Goal: Task Accomplishment & Management: Manage account settings

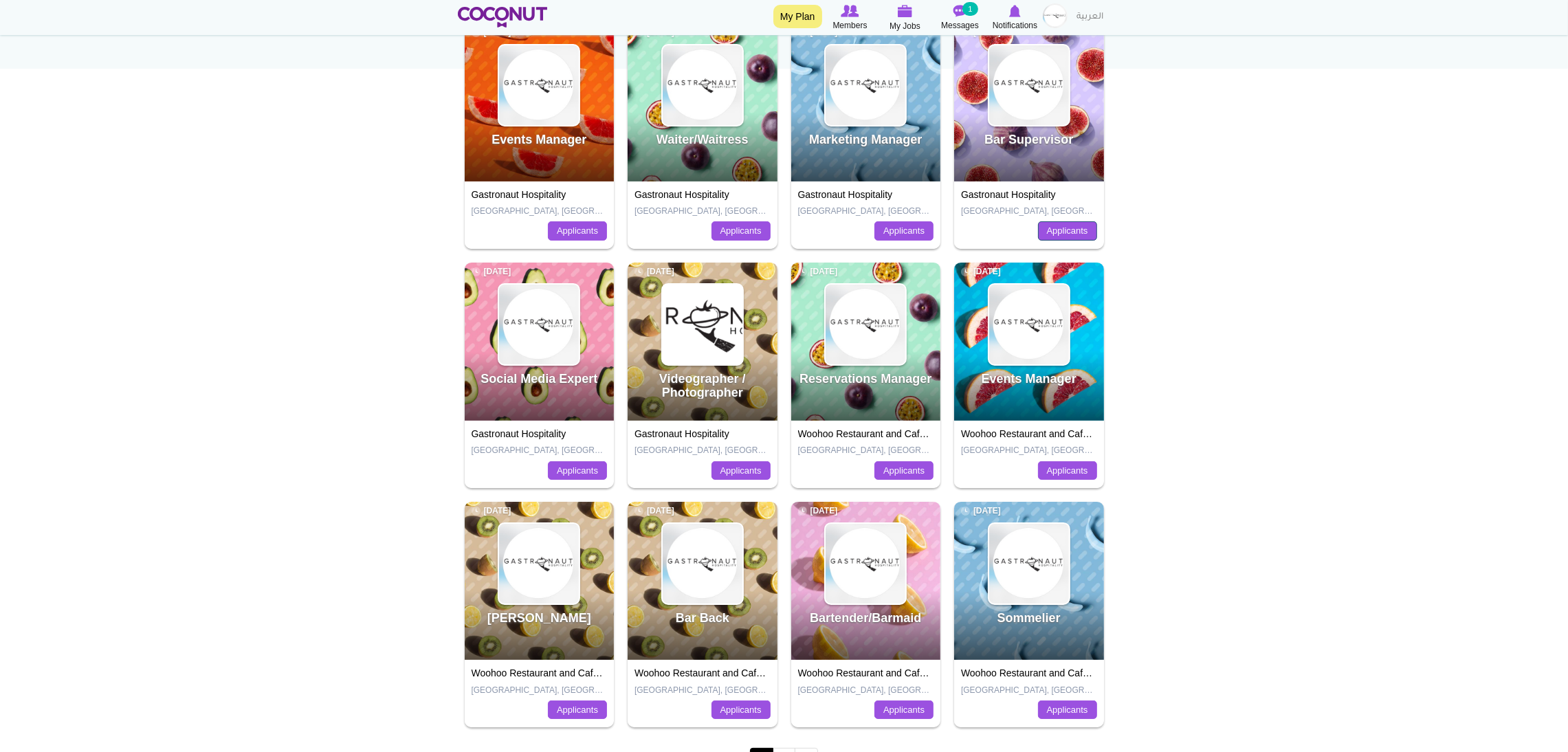
click at [1039, 233] on link "Applicants" at bounding box center [1068, 230] width 59 height 20
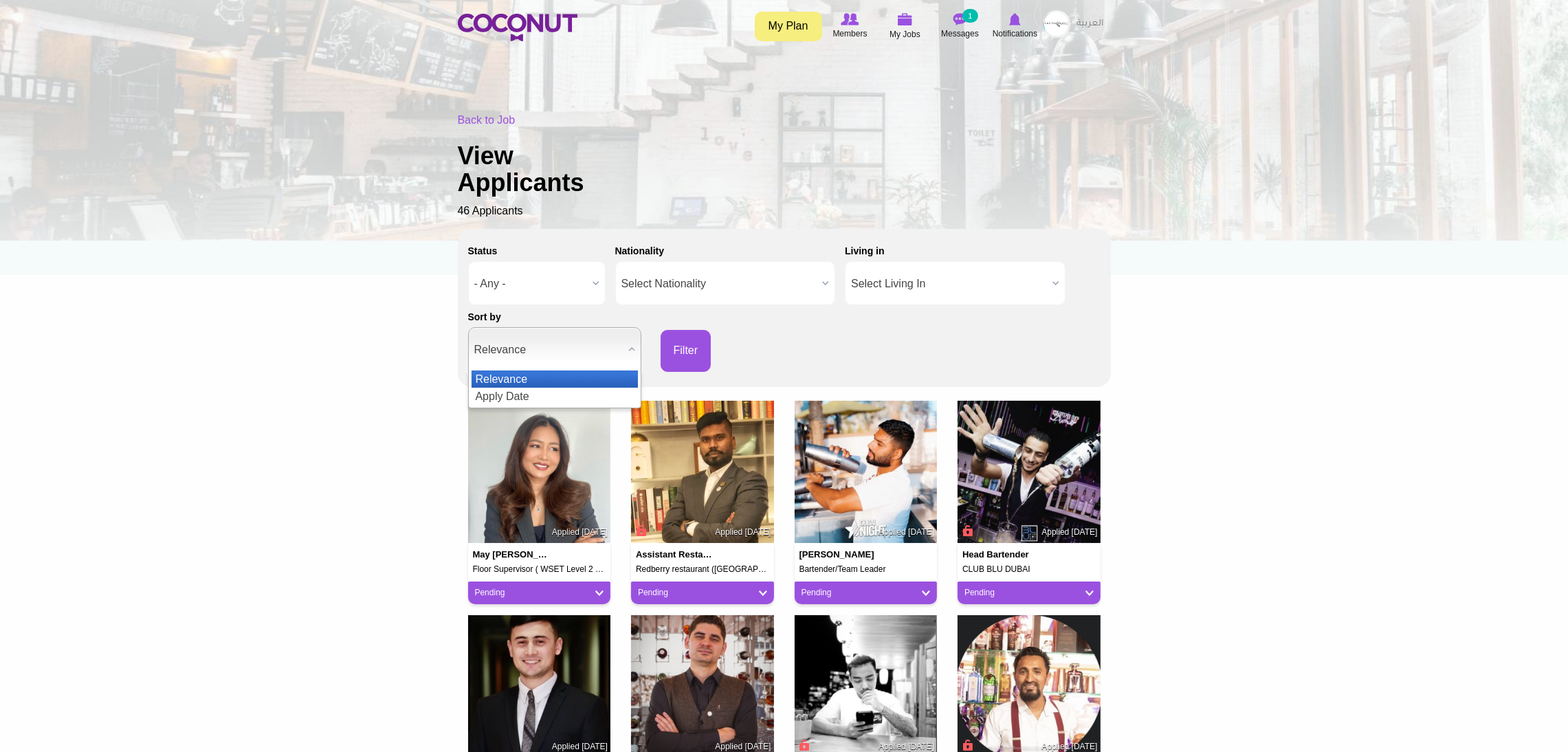
click at [543, 364] on span "Relevance" at bounding box center [548, 349] width 149 height 44
click at [497, 388] on li "Apply Date" at bounding box center [555, 396] width 167 height 17
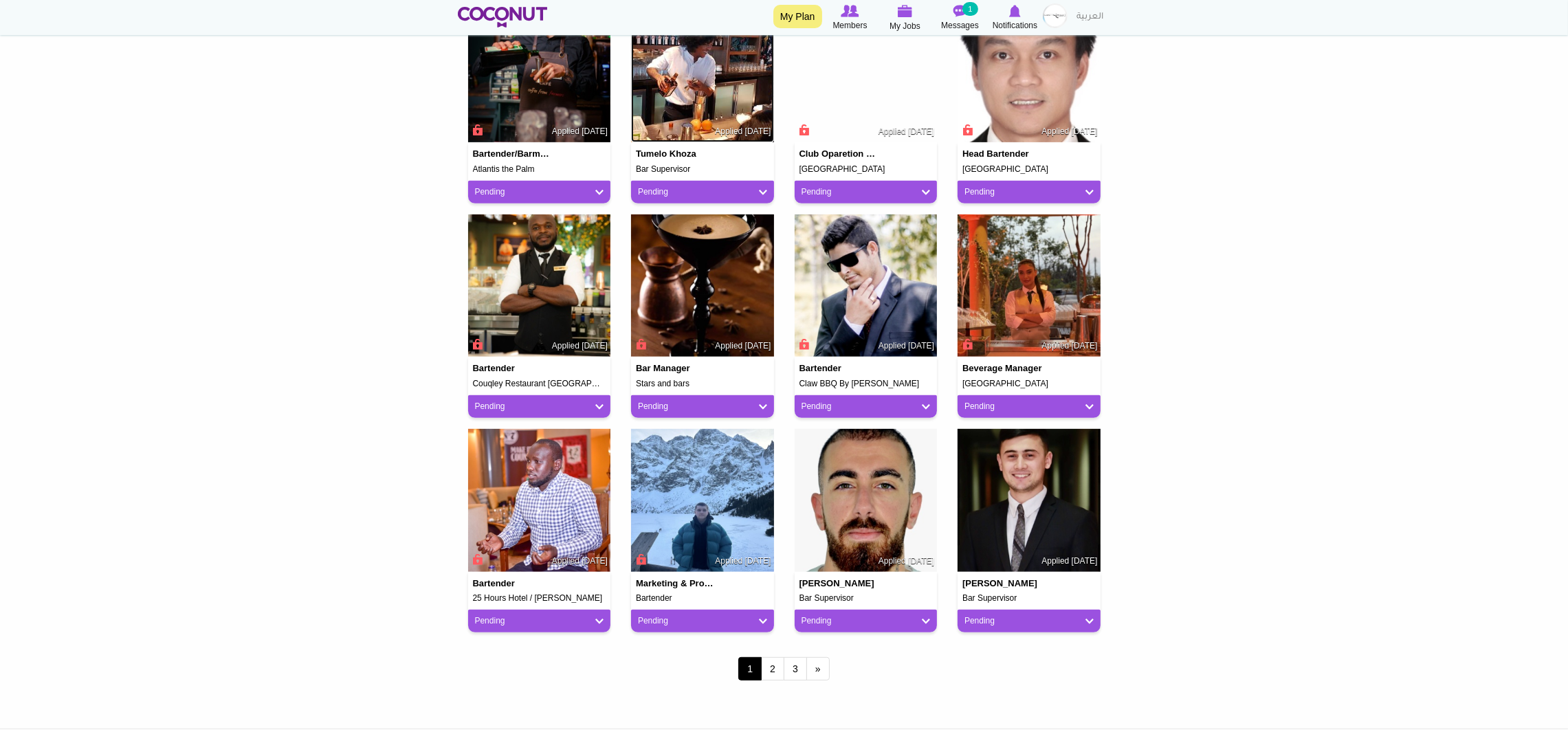
scroll to position [827, 0]
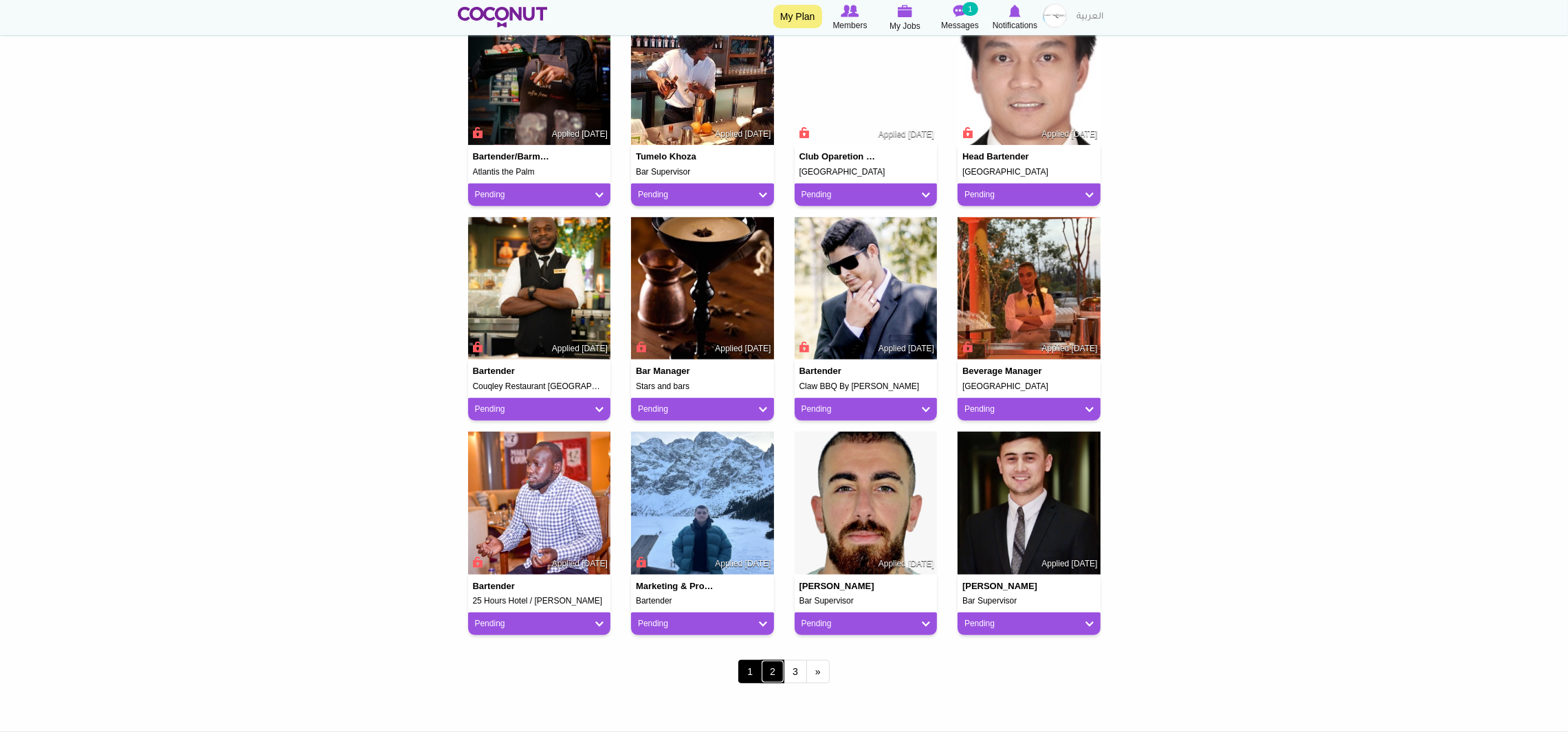
click at [774, 669] on link "2" at bounding box center [773, 672] width 23 height 23
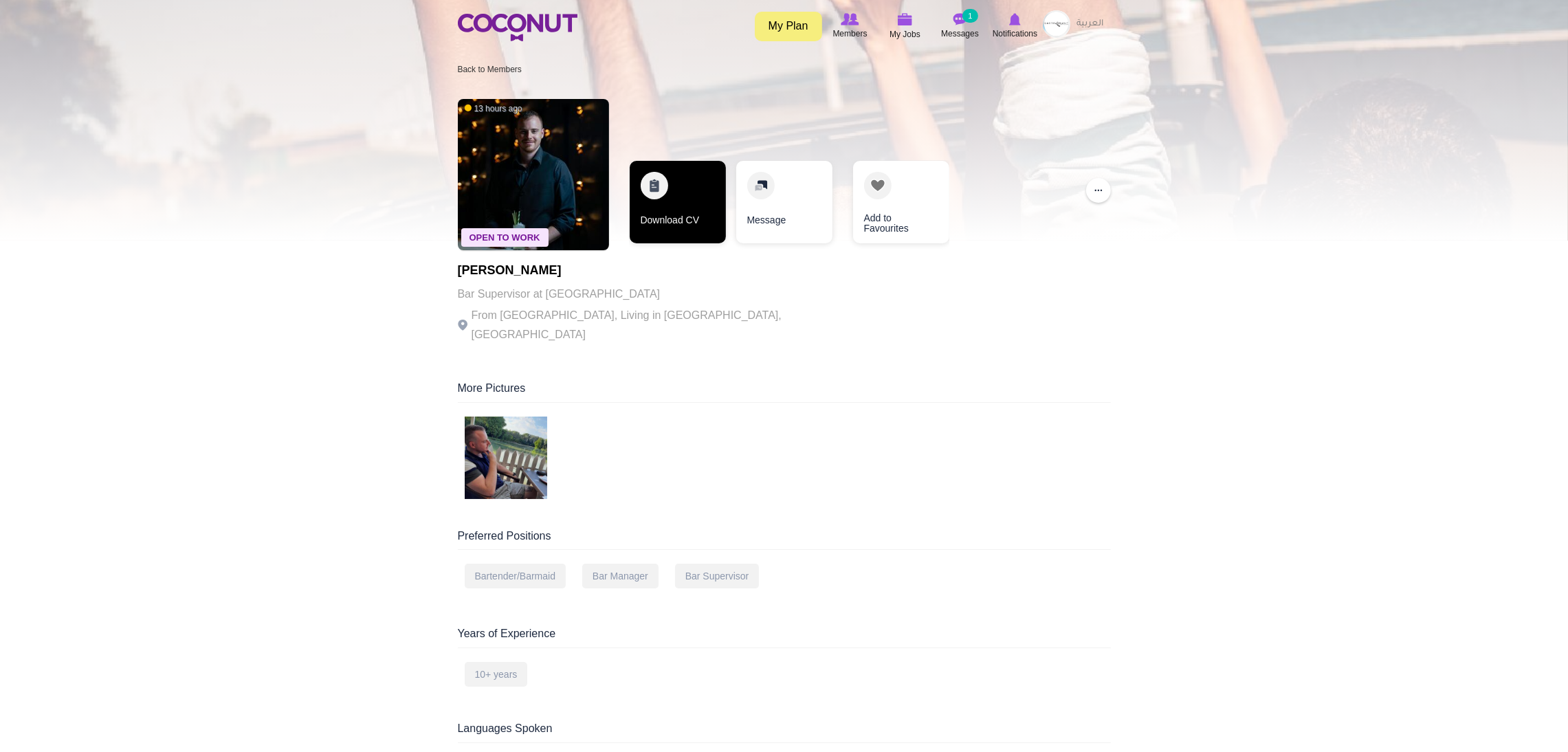
click at [684, 227] on link "Download CV" at bounding box center [678, 202] width 96 height 83
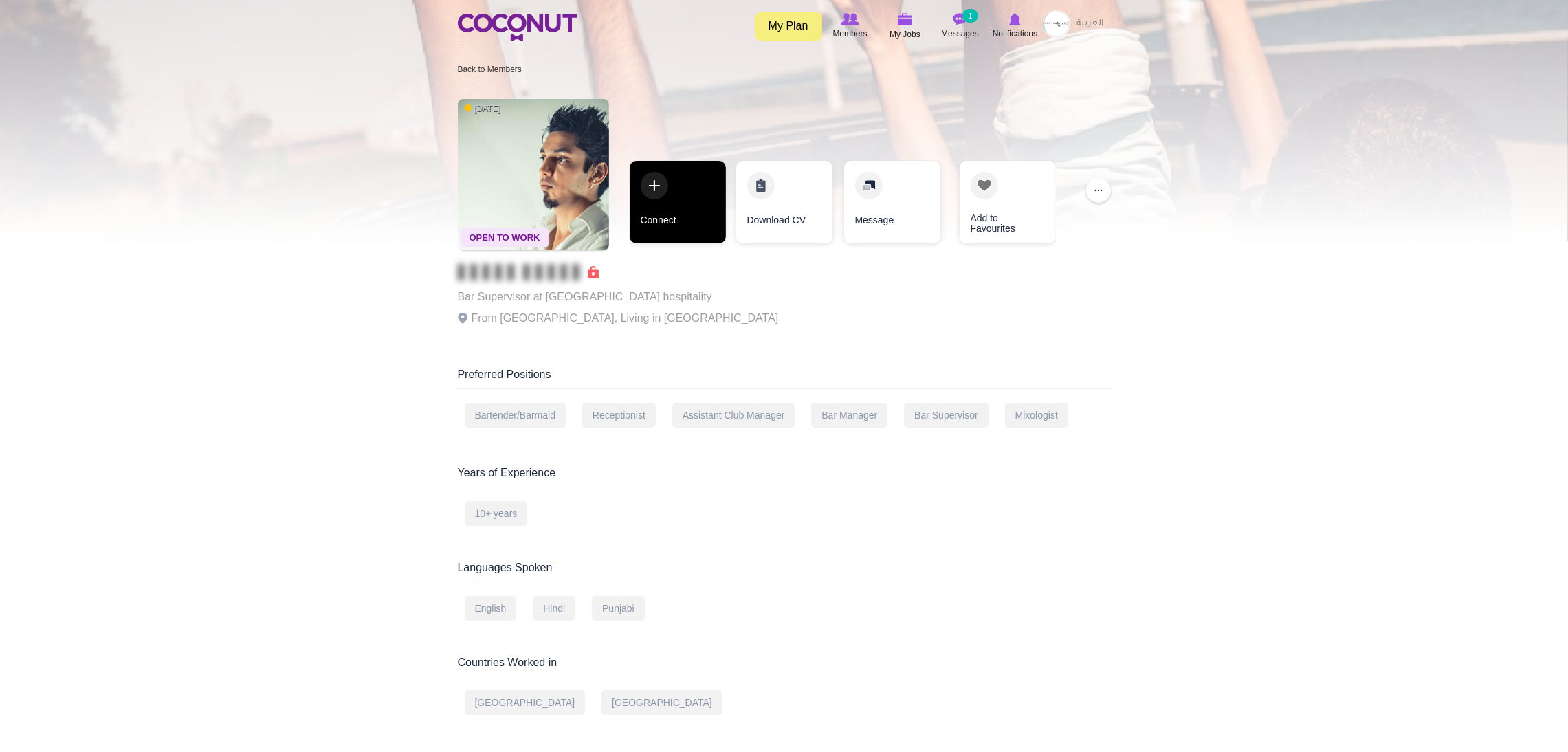
click at [688, 179] on link "Connect" at bounding box center [678, 202] width 96 height 83
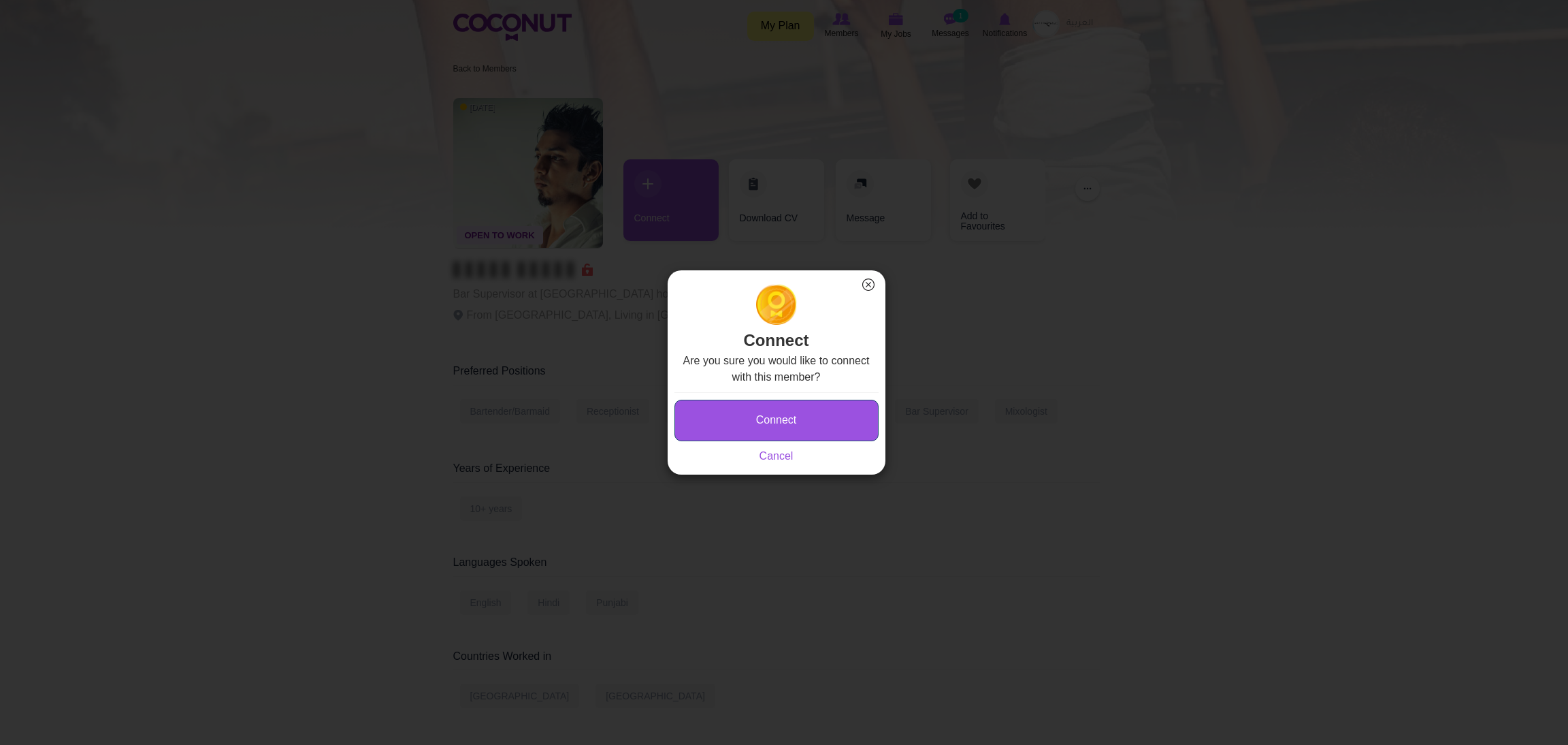
click at [732, 416] on button "Connect" at bounding box center [776, 421] width 205 height 42
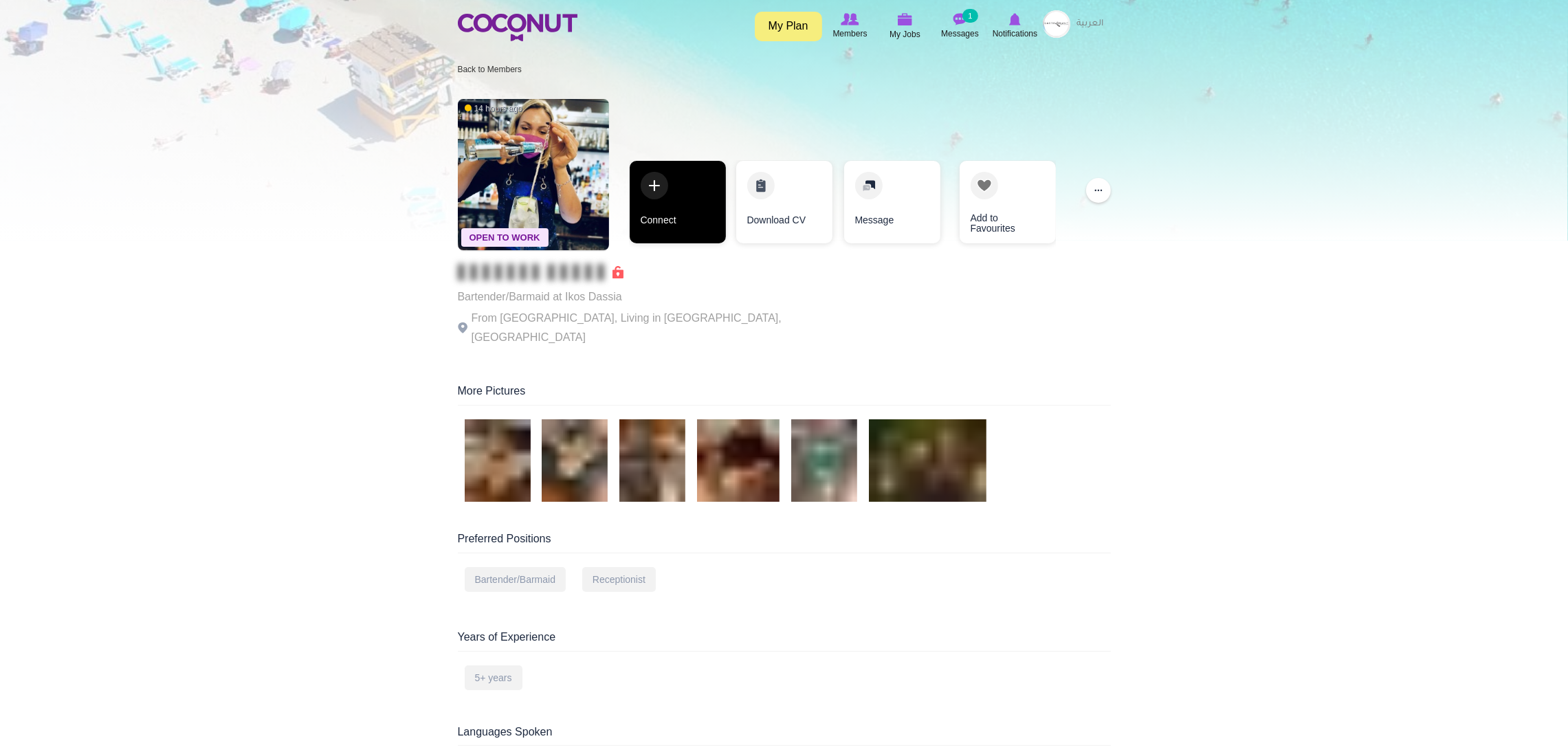
click at [660, 198] on link "Connect" at bounding box center [678, 202] width 96 height 83
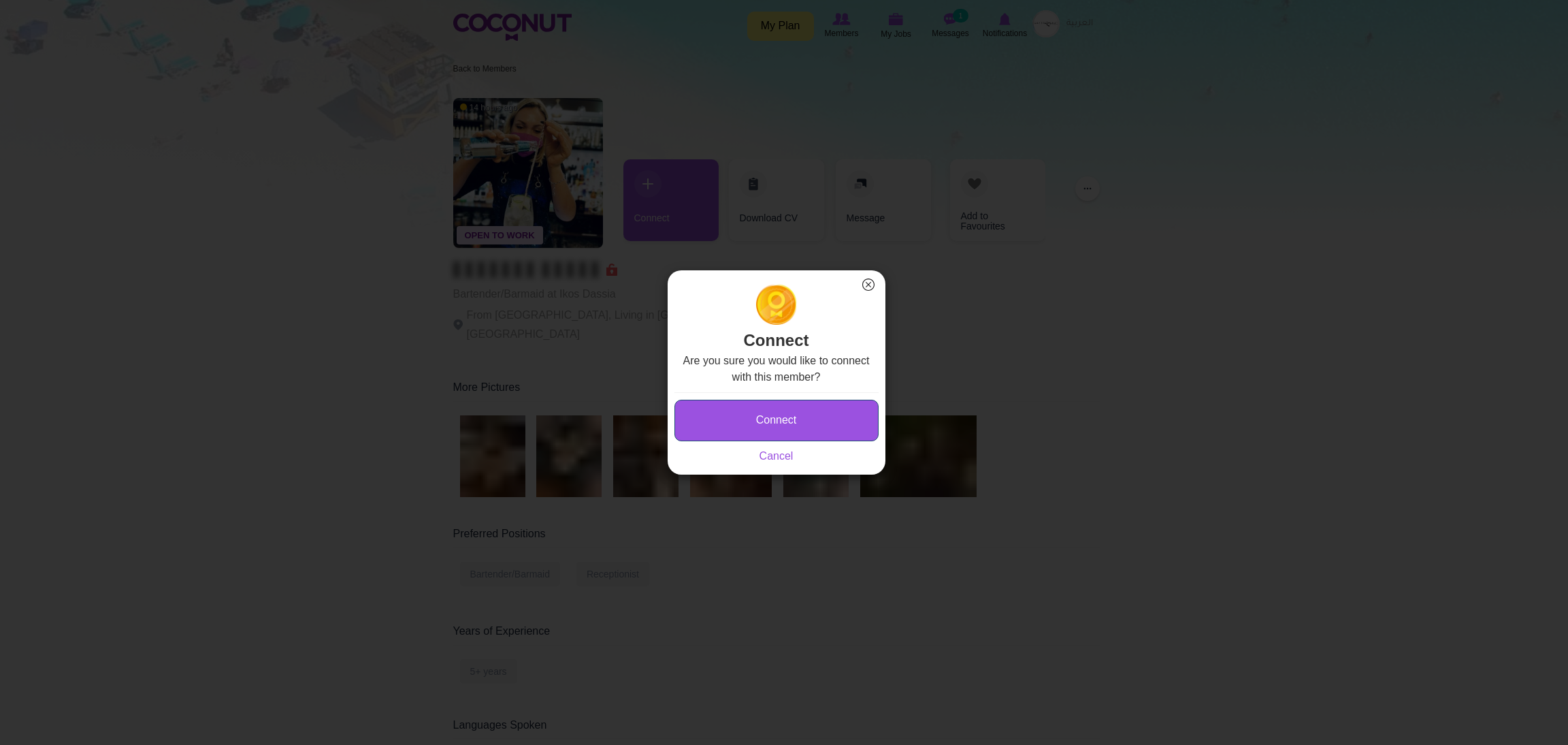
click at [698, 413] on button "Connect" at bounding box center [776, 421] width 205 height 42
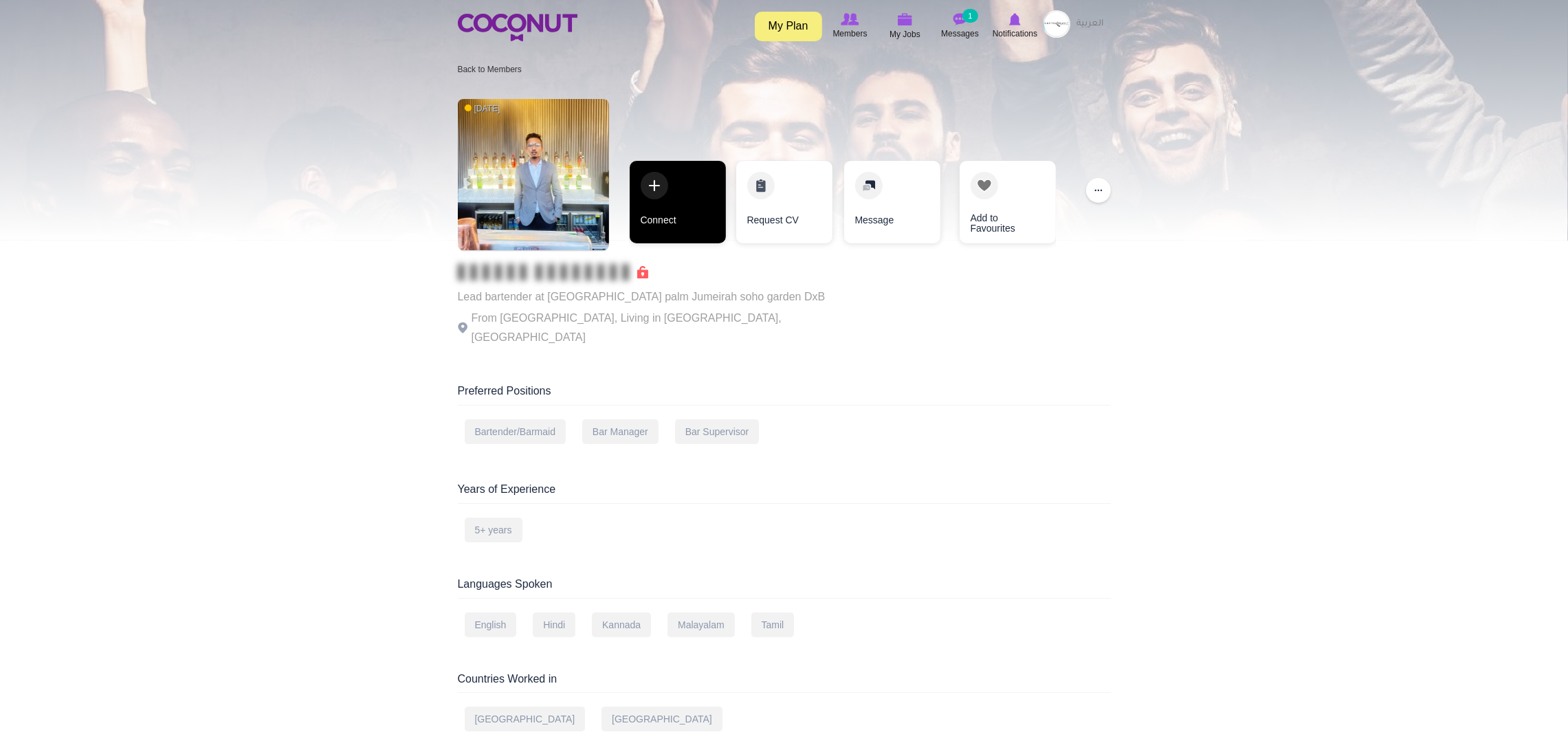
click at [665, 206] on link "Connect" at bounding box center [678, 202] width 96 height 83
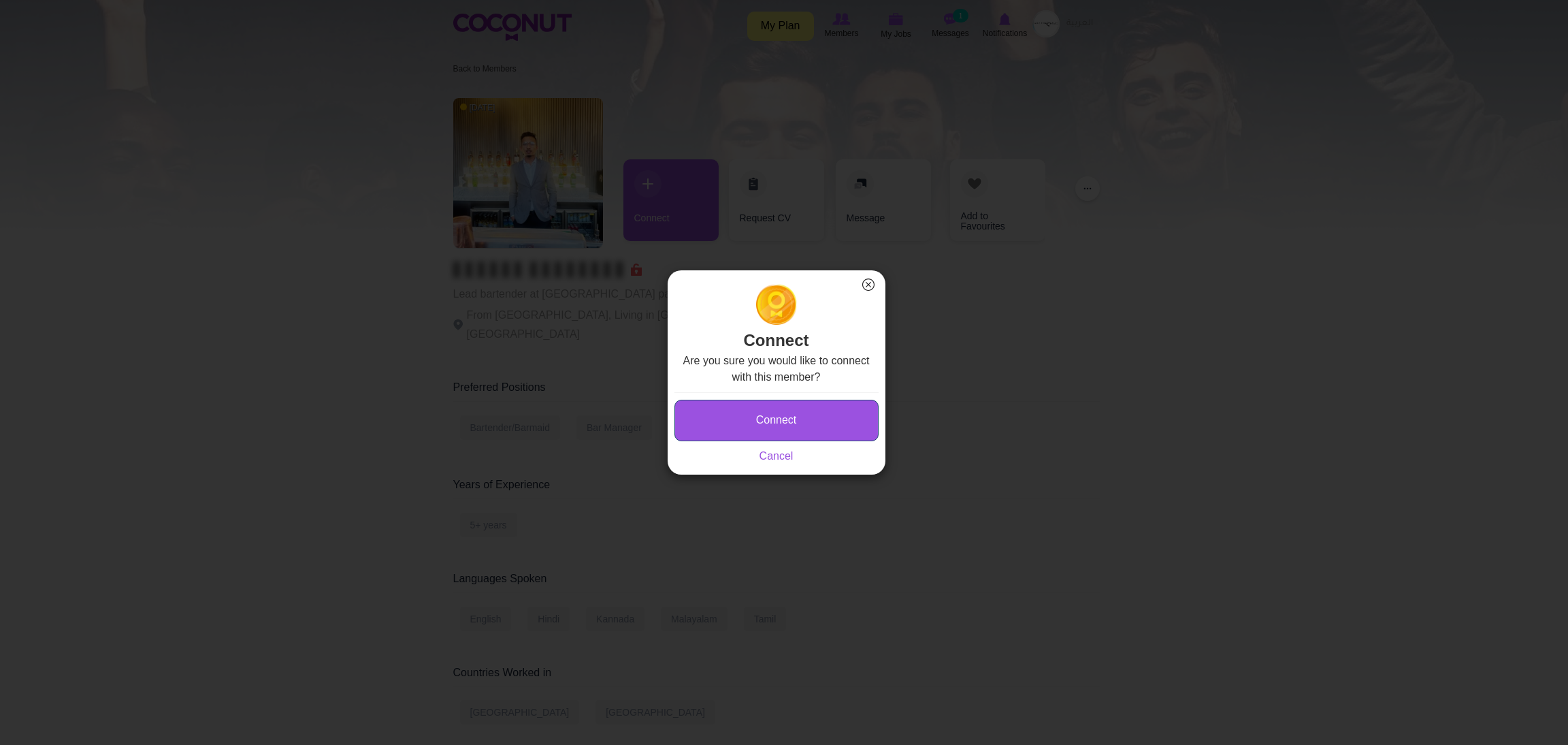
click at [728, 413] on button "Connect" at bounding box center [776, 421] width 205 height 42
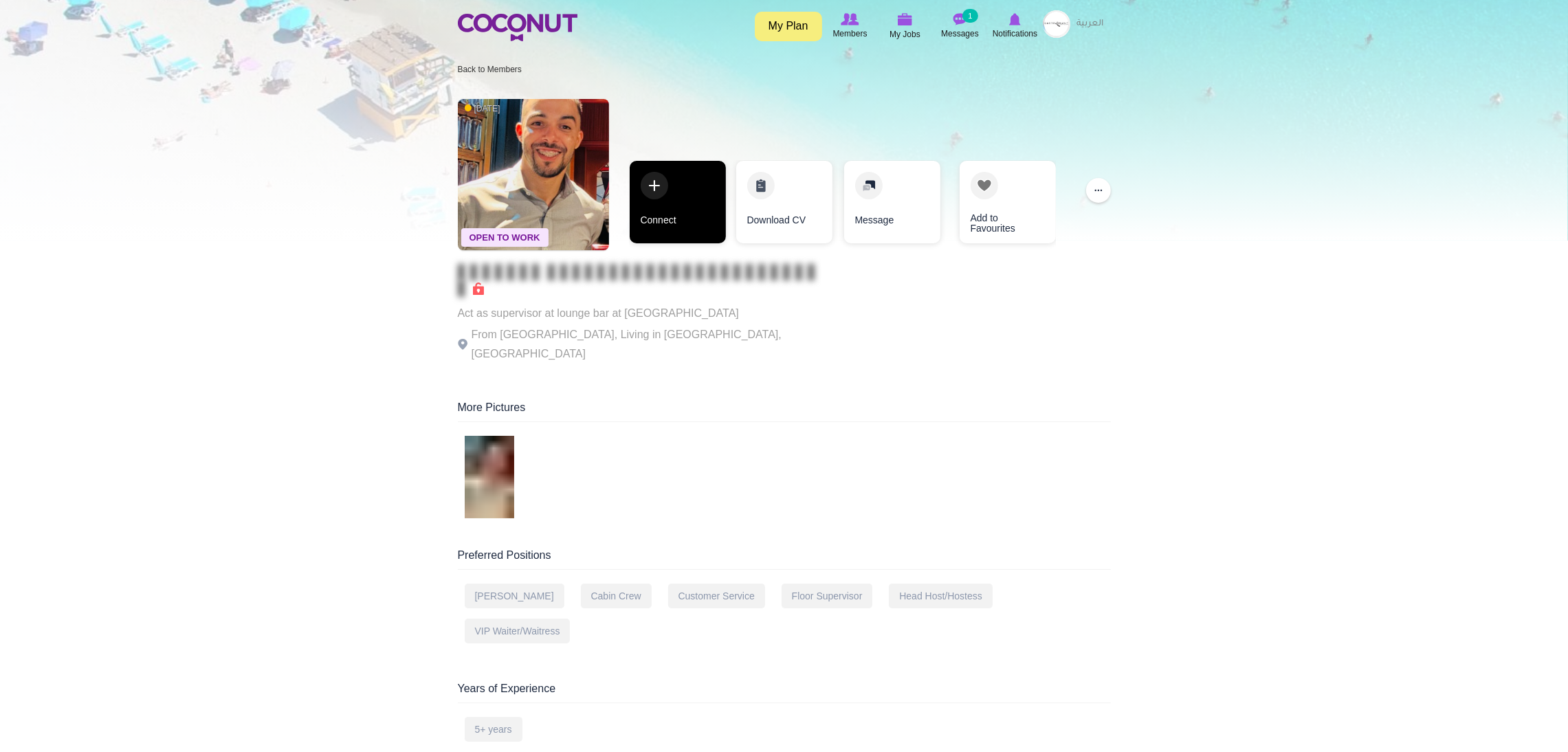
click at [654, 203] on link "Connect" at bounding box center [678, 202] width 96 height 83
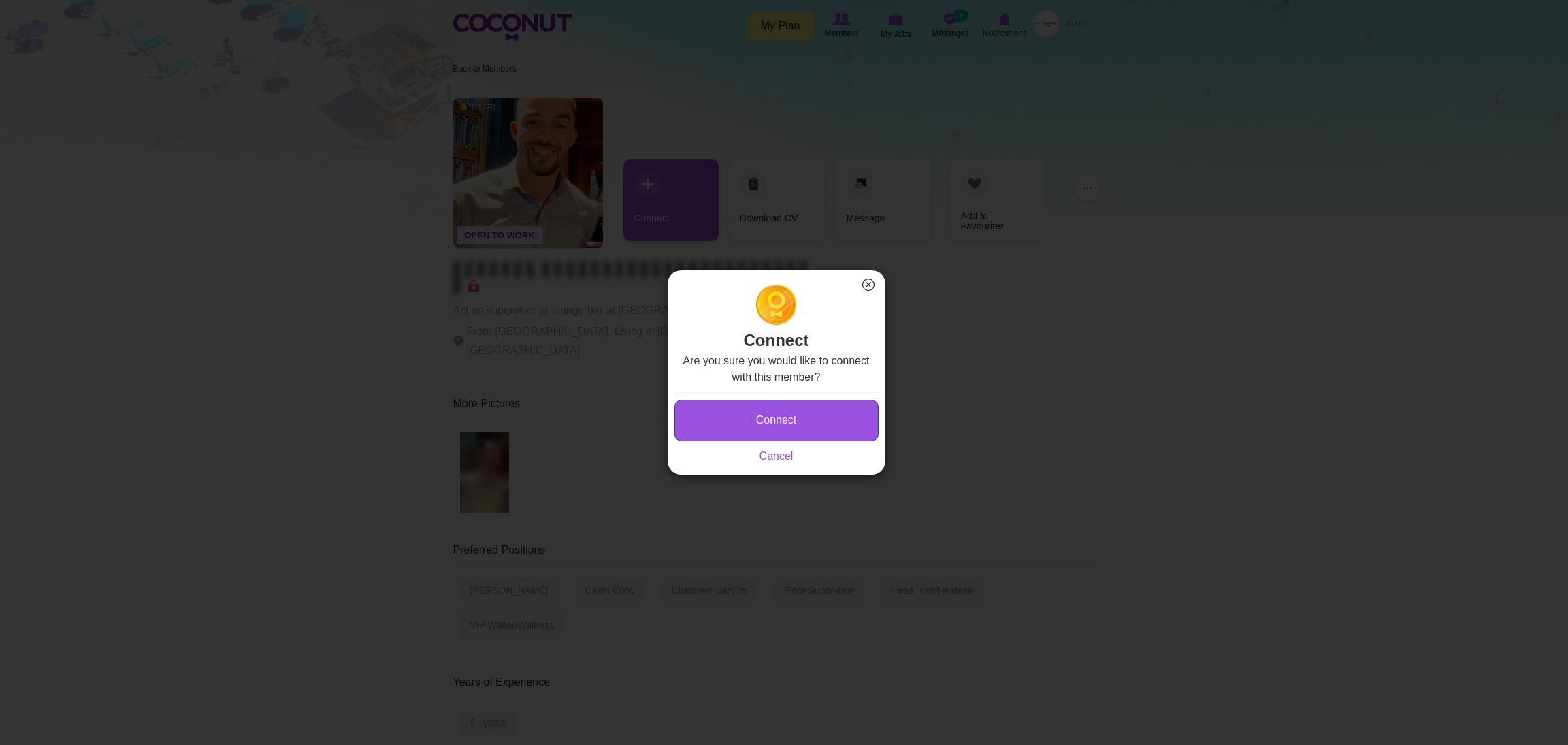
click at [741, 426] on button "Connect" at bounding box center [776, 421] width 205 height 42
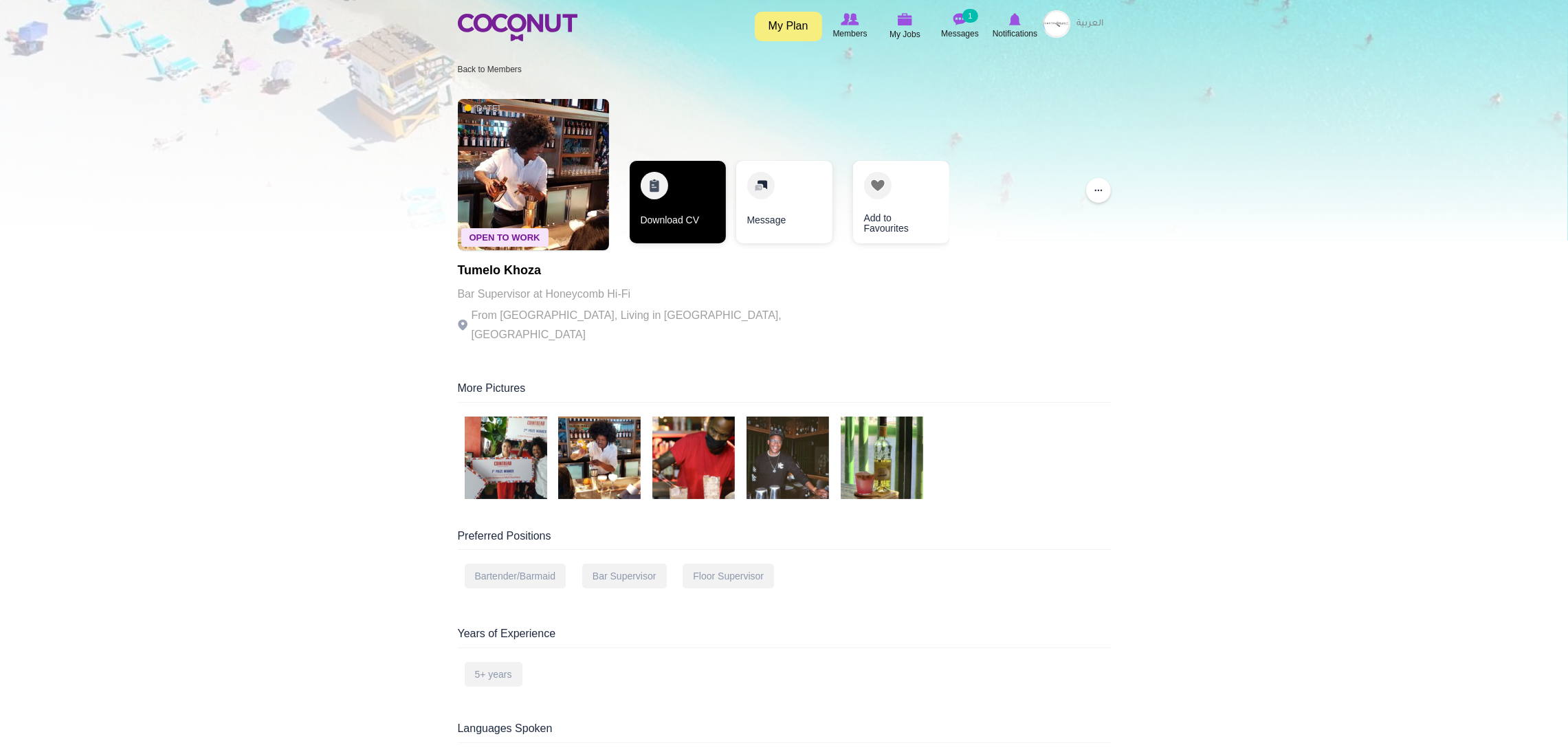
click at [682, 189] on link "Download CV" at bounding box center [678, 202] width 96 height 83
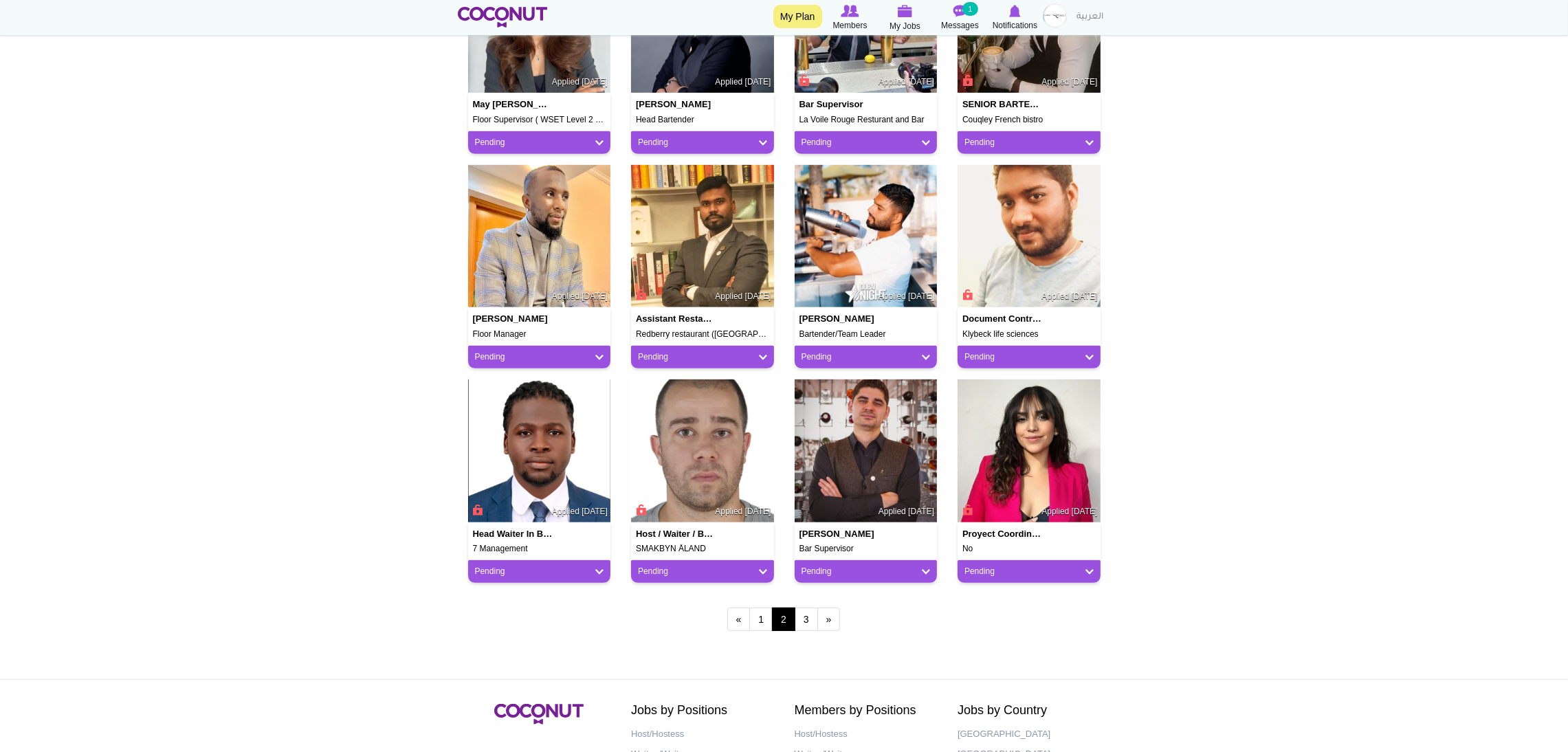
scroll to position [880, 0]
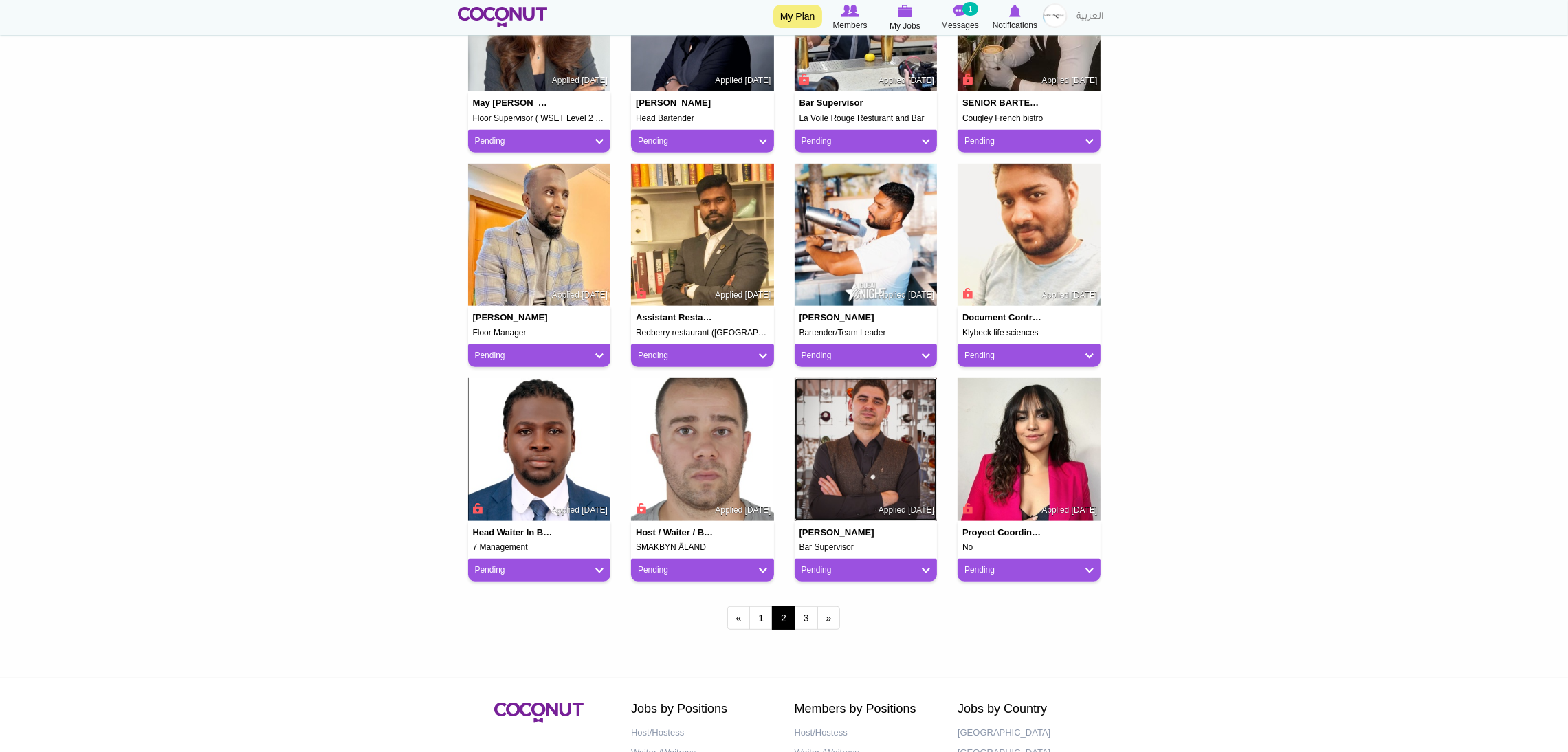
drag, startPoint x: 861, startPoint y: 422, endPoint x: 865, endPoint y: 416, distance: 7.2
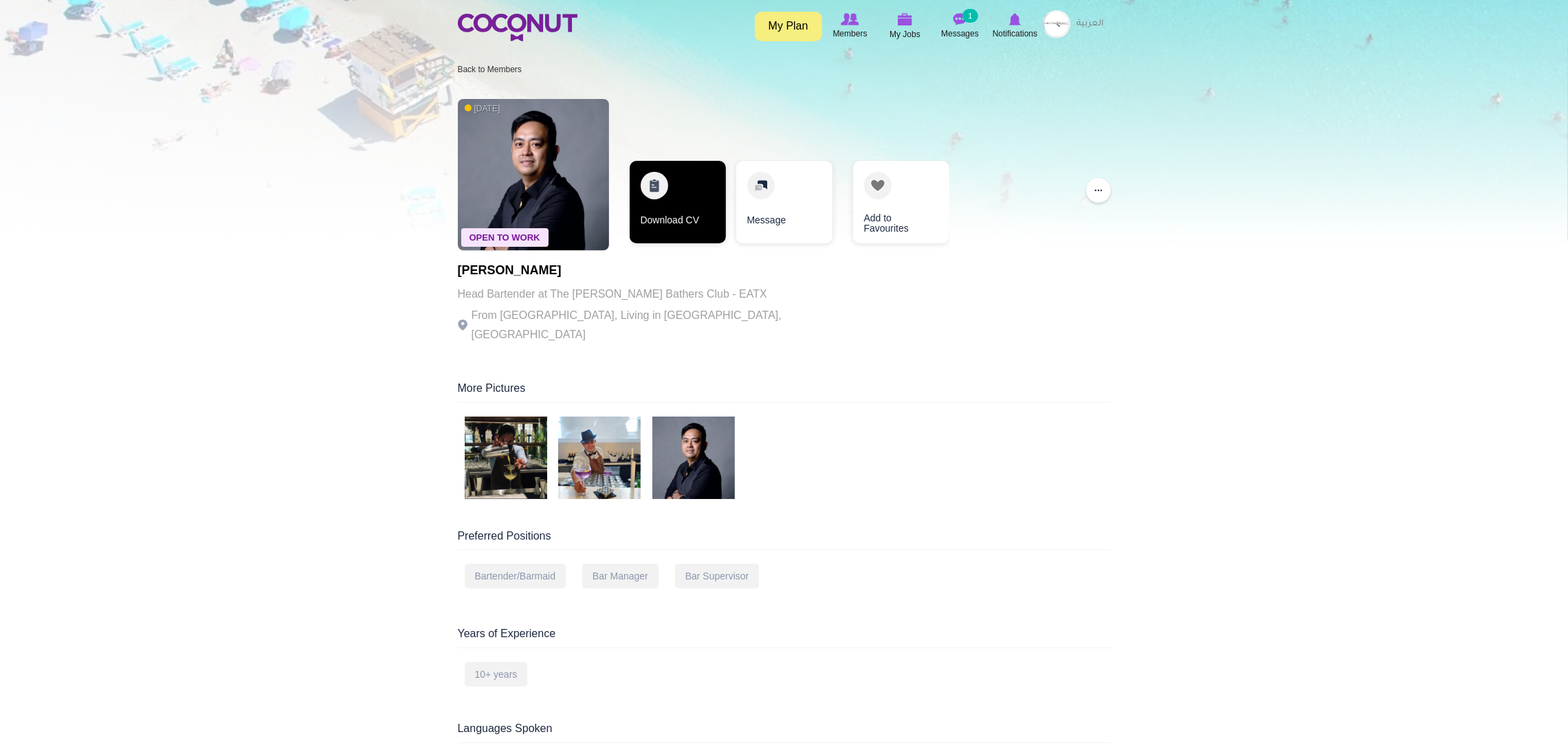
click at [655, 191] on link "Download CV" at bounding box center [678, 202] width 96 height 83
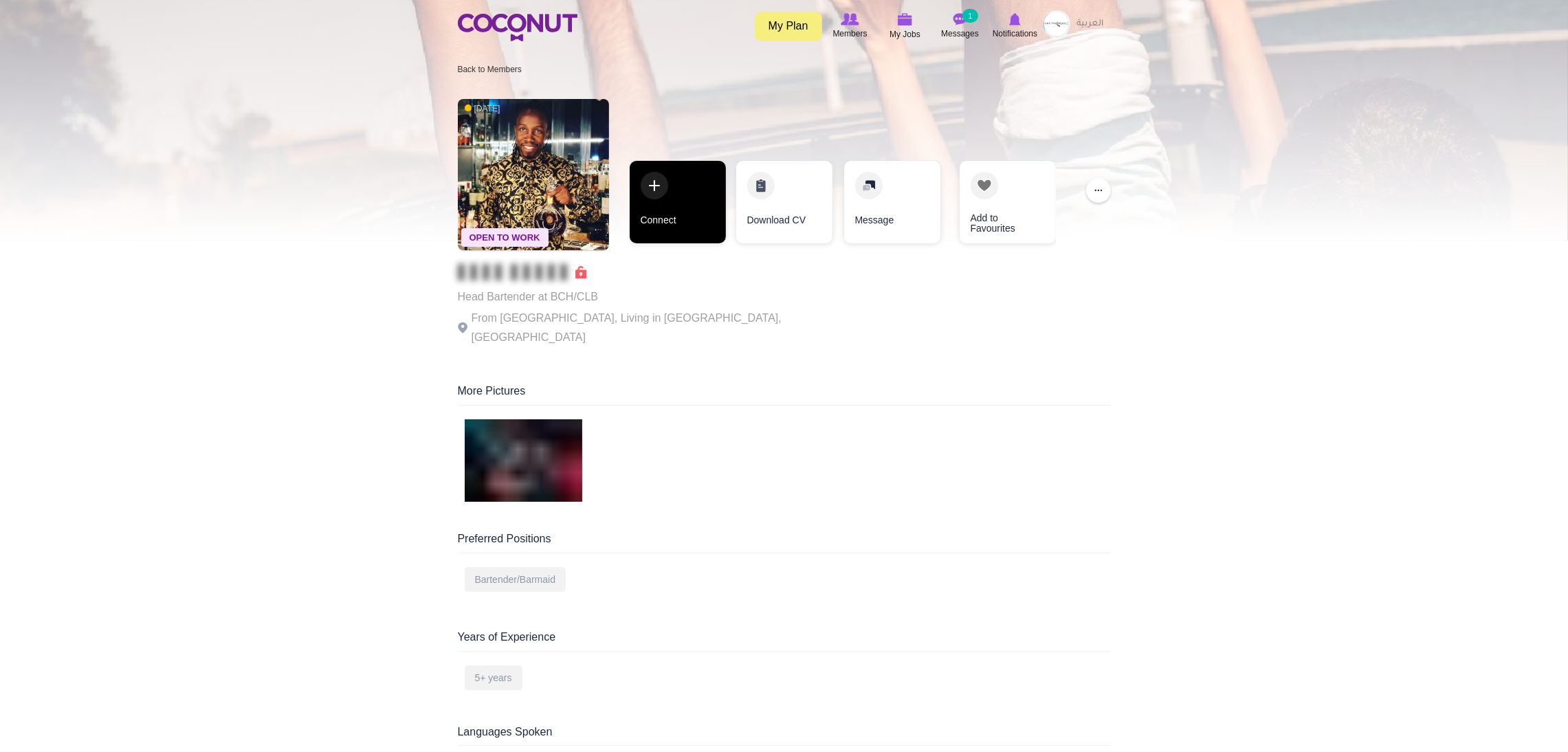
click at [700, 180] on link "Connect" at bounding box center [678, 202] width 96 height 83
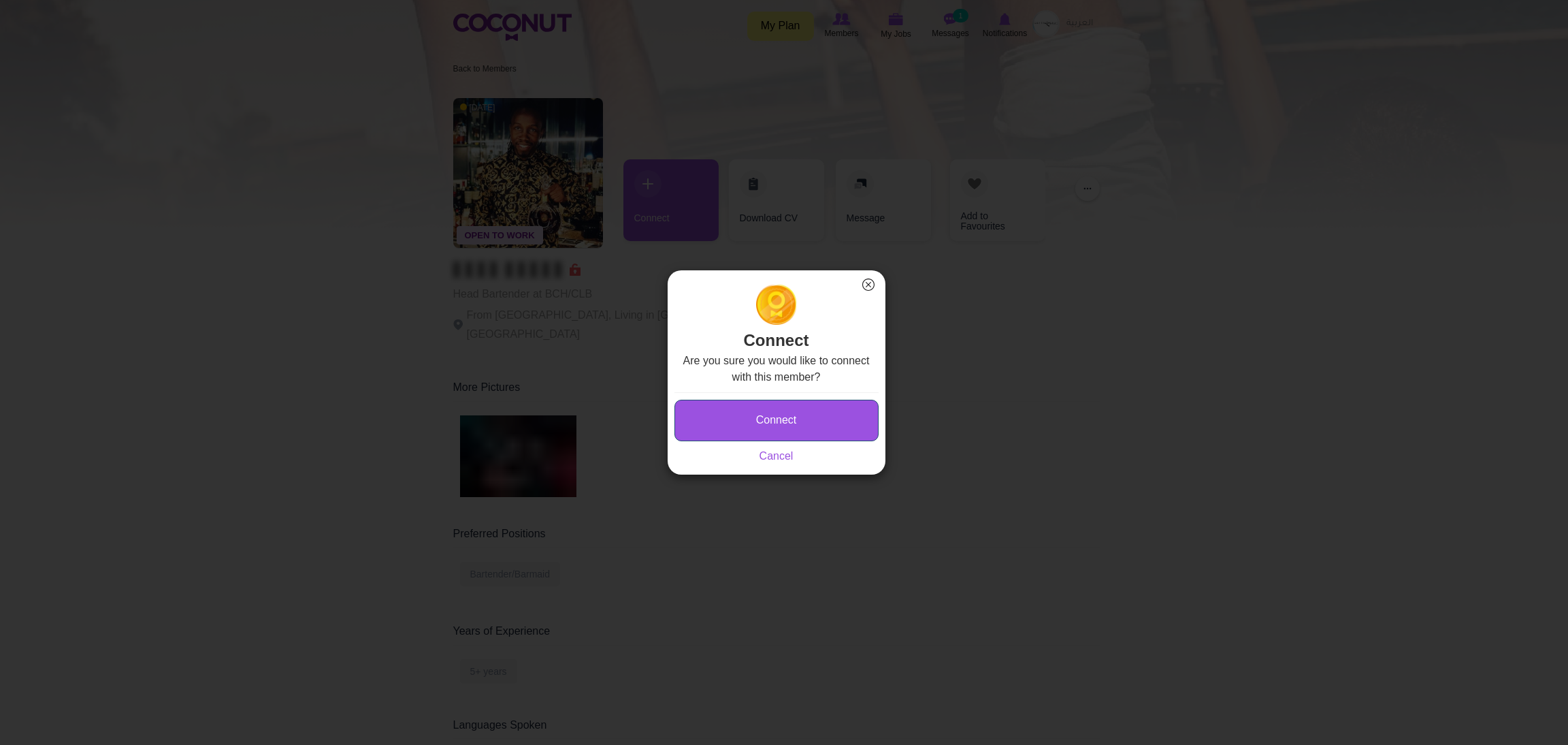
click at [716, 413] on button "Connect" at bounding box center [776, 421] width 205 height 42
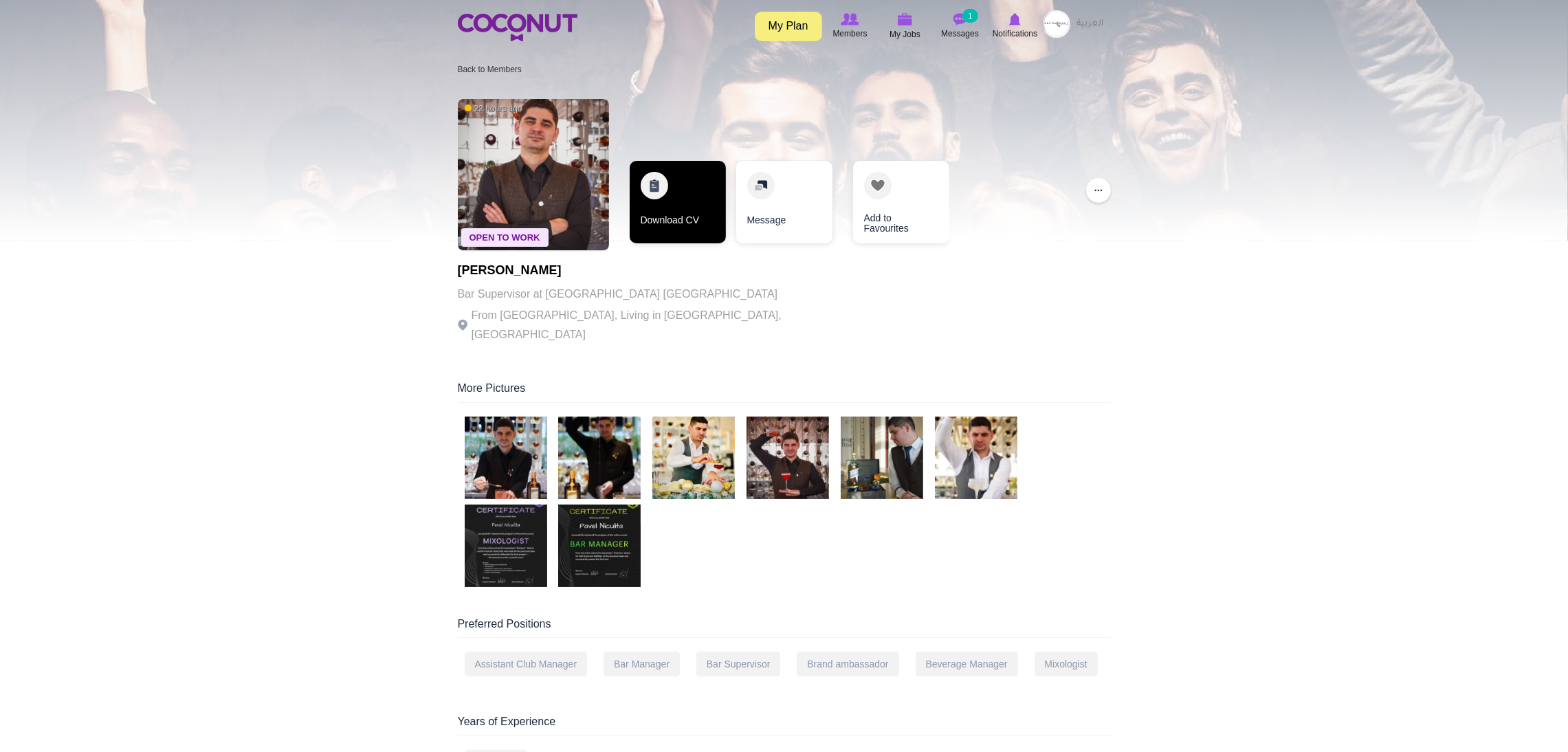
click at [666, 173] on link "Download CV" at bounding box center [678, 202] width 96 height 83
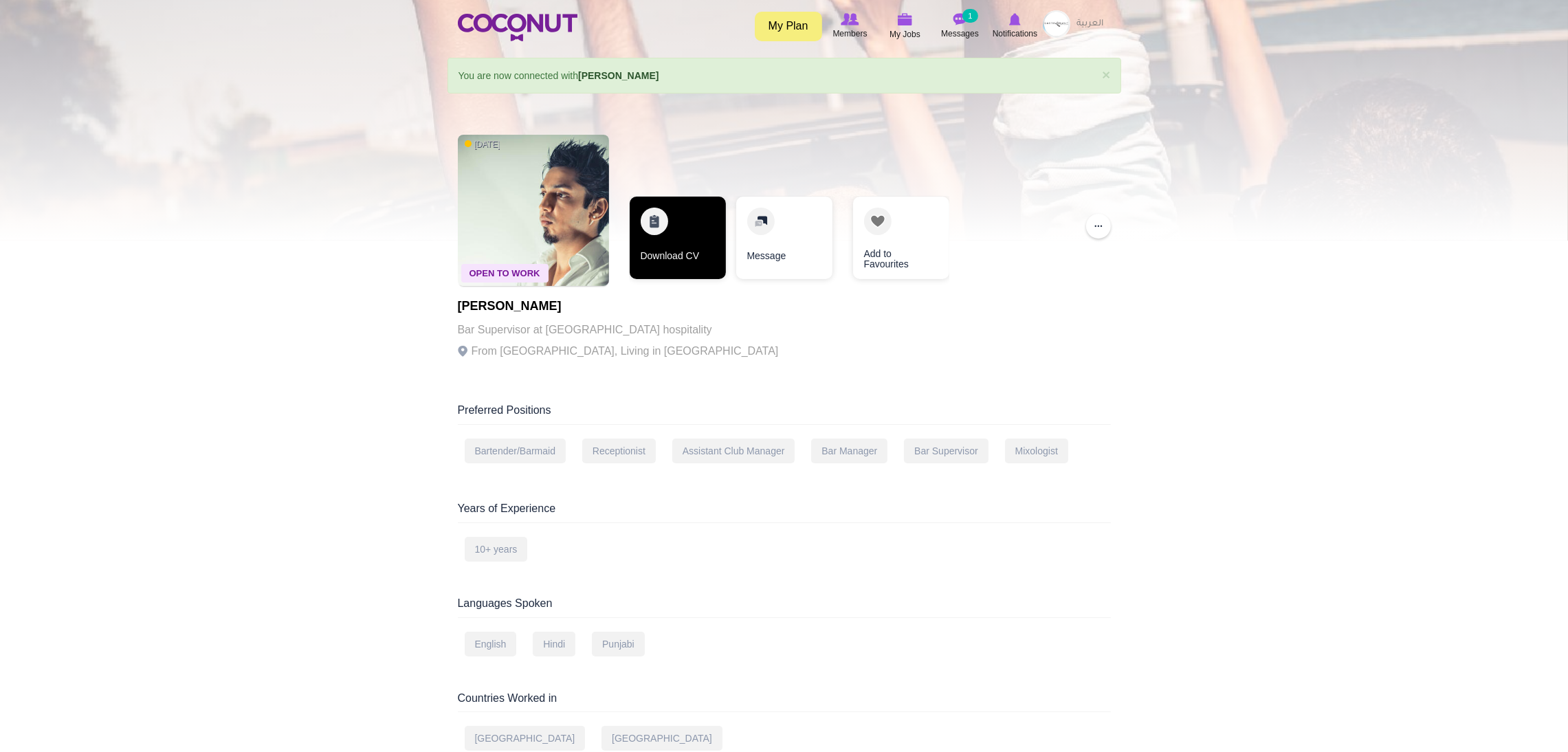
click at [663, 245] on link "Download CV" at bounding box center [678, 238] width 96 height 83
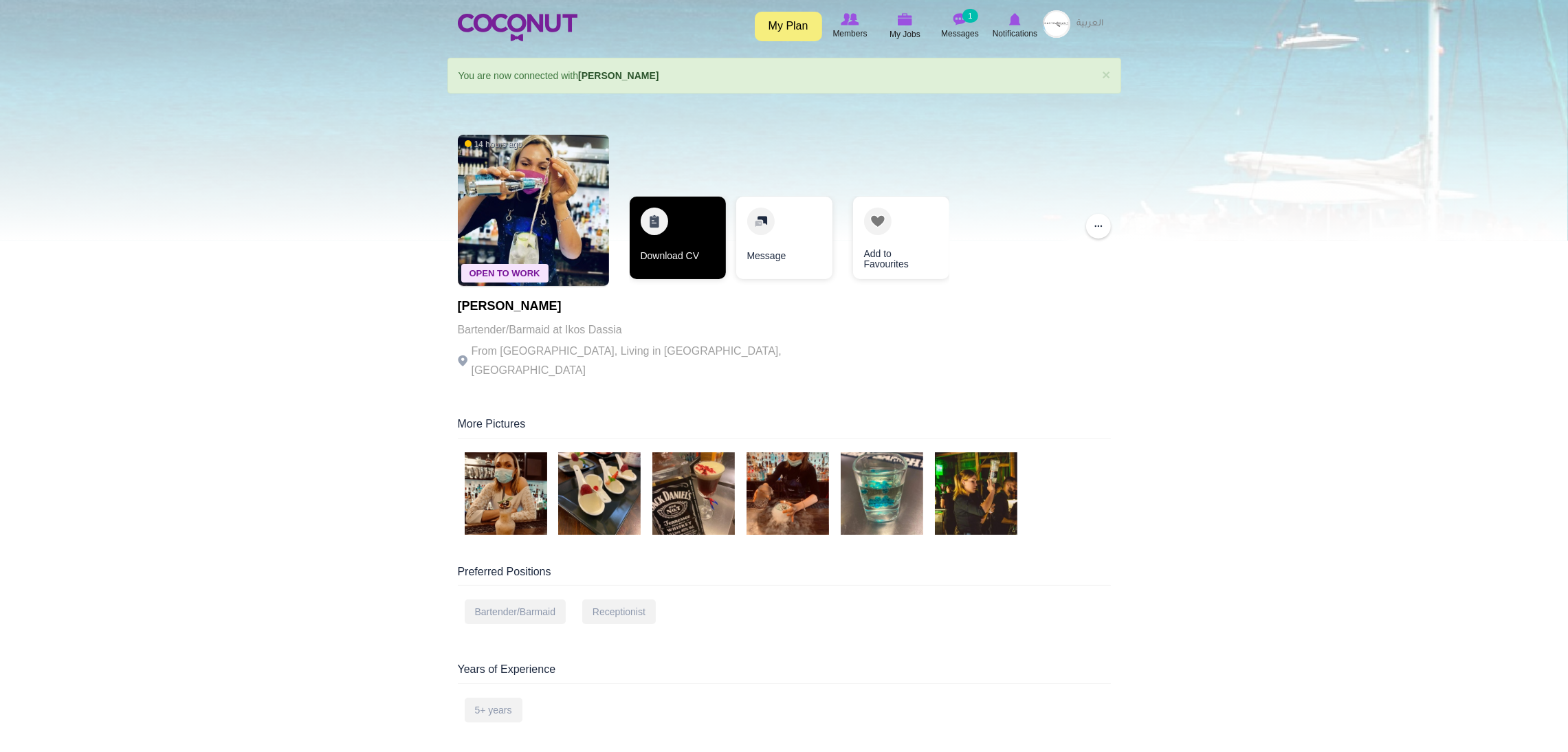
click at [686, 209] on link "Download CV" at bounding box center [678, 238] width 96 height 83
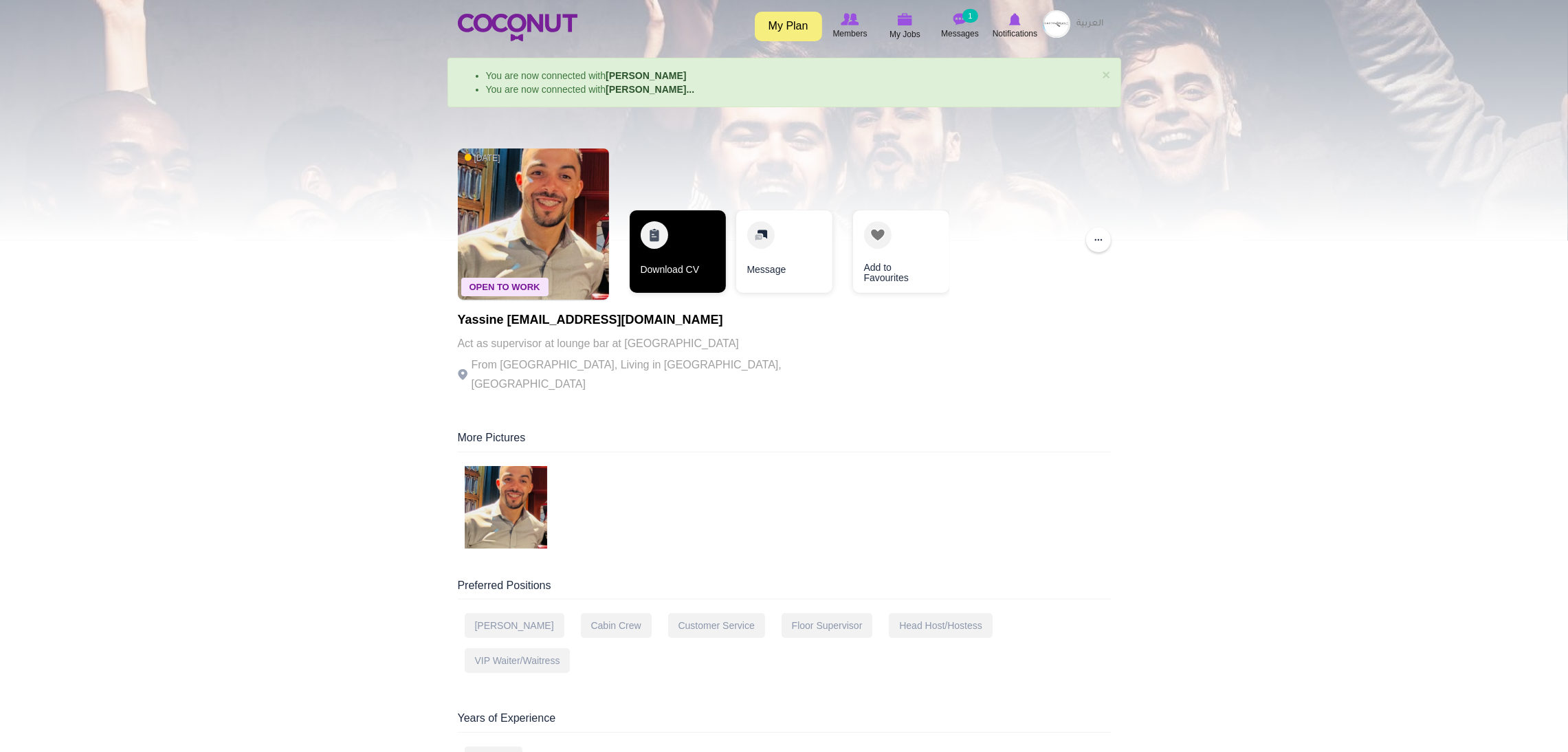
click at [663, 255] on link "Download CV" at bounding box center [678, 251] width 96 height 83
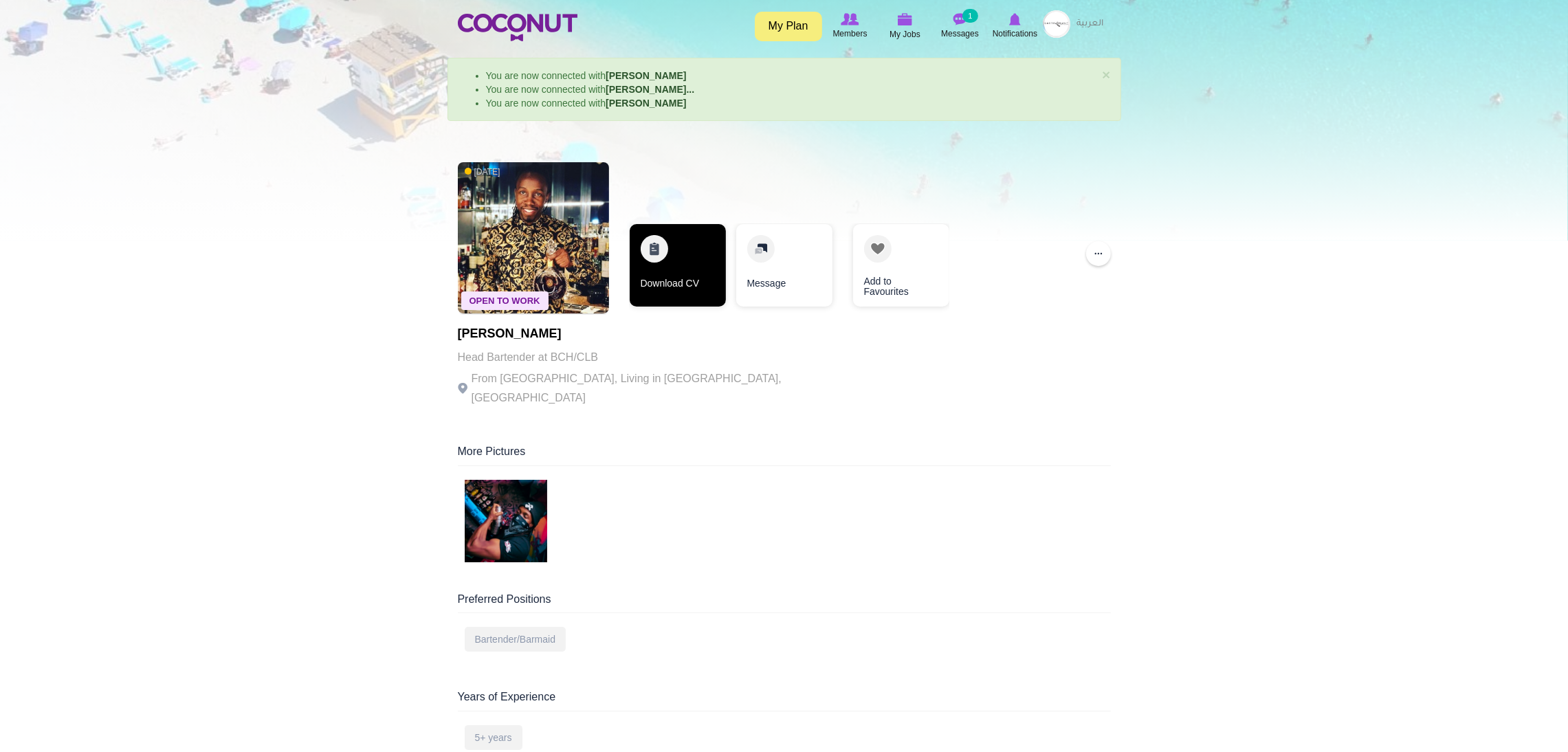
click at [684, 254] on link "Download CV" at bounding box center [678, 265] width 96 height 83
